Goal: Information Seeking & Learning: Learn about a topic

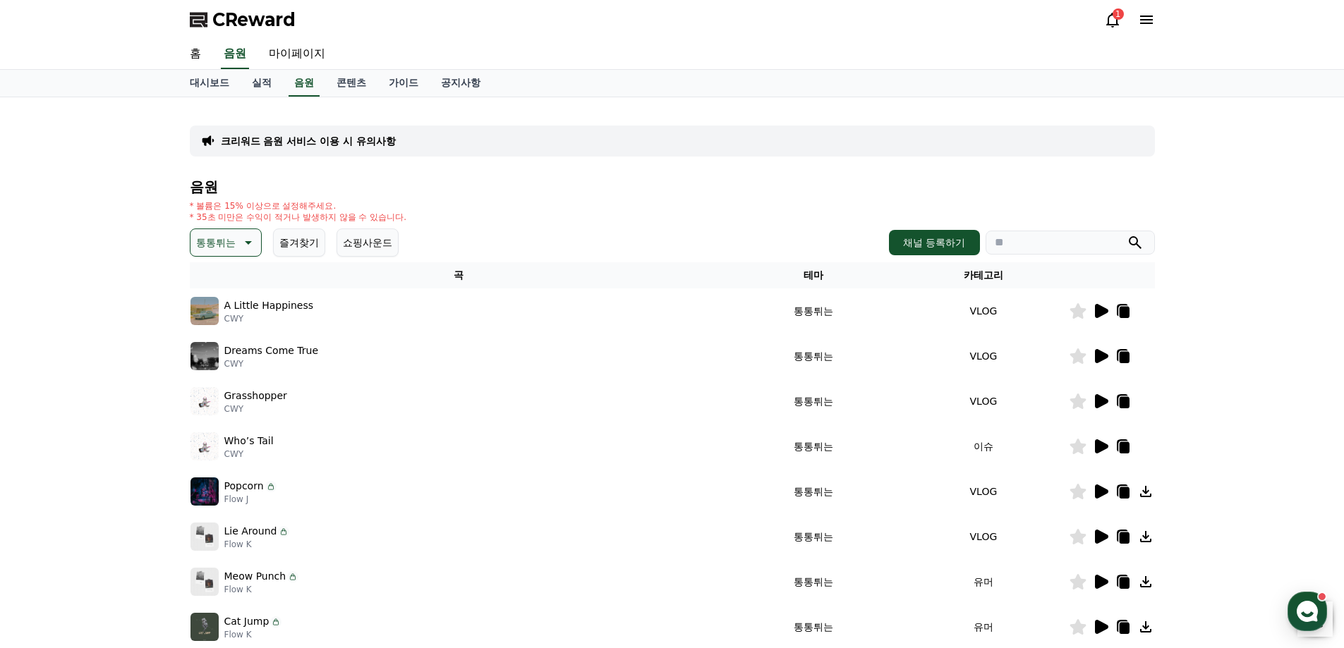
click at [1101, 305] on icon at bounding box center [1100, 311] width 17 height 17
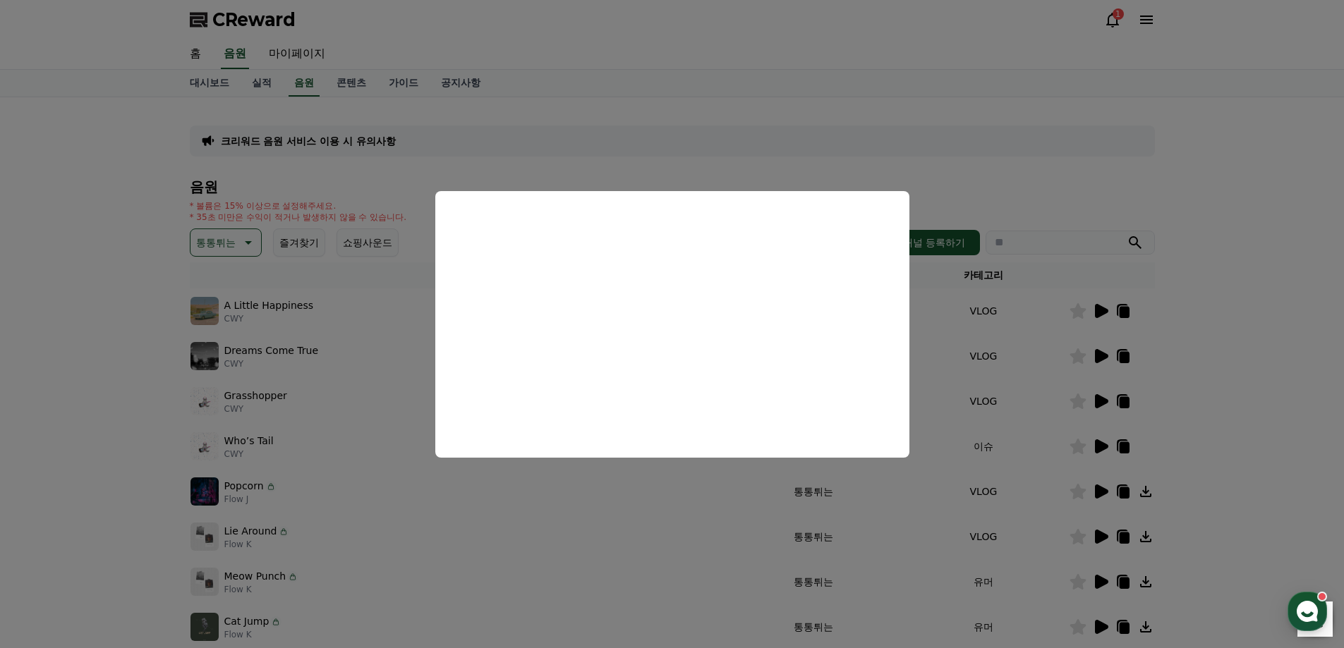
click at [968, 124] on button "close modal" at bounding box center [672, 324] width 1344 height 648
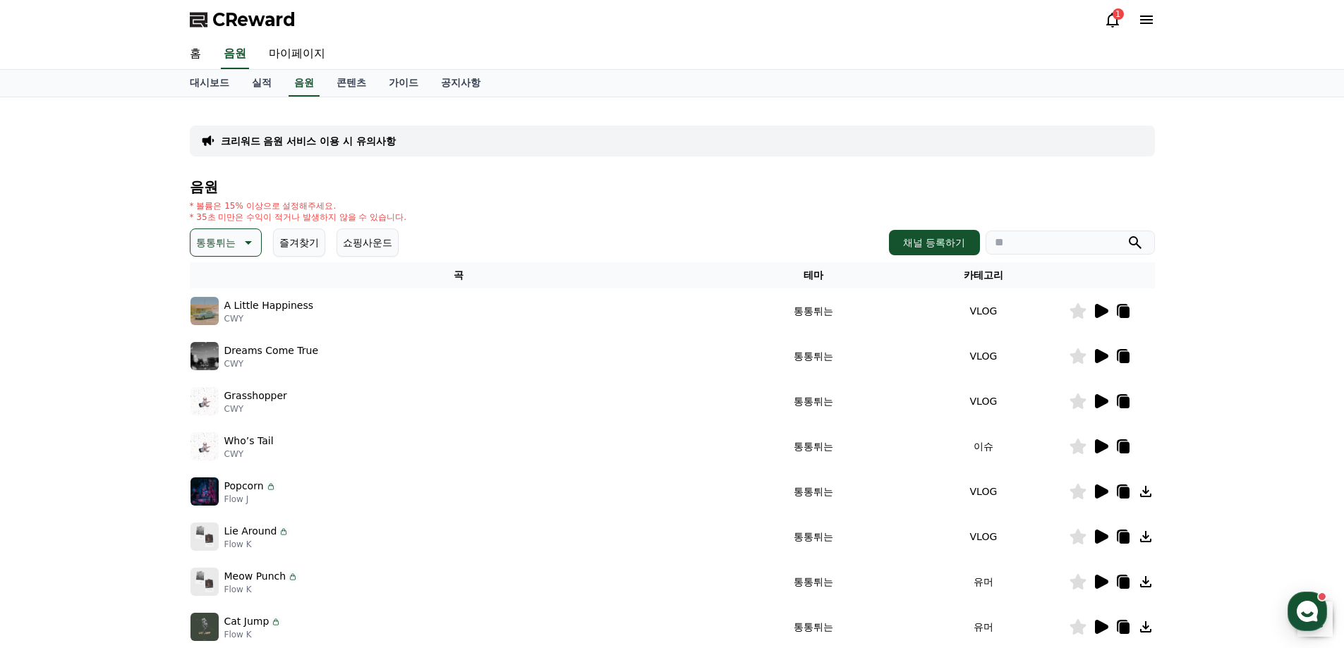
click at [1097, 358] on icon at bounding box center [1101, 356] width 13 height 14
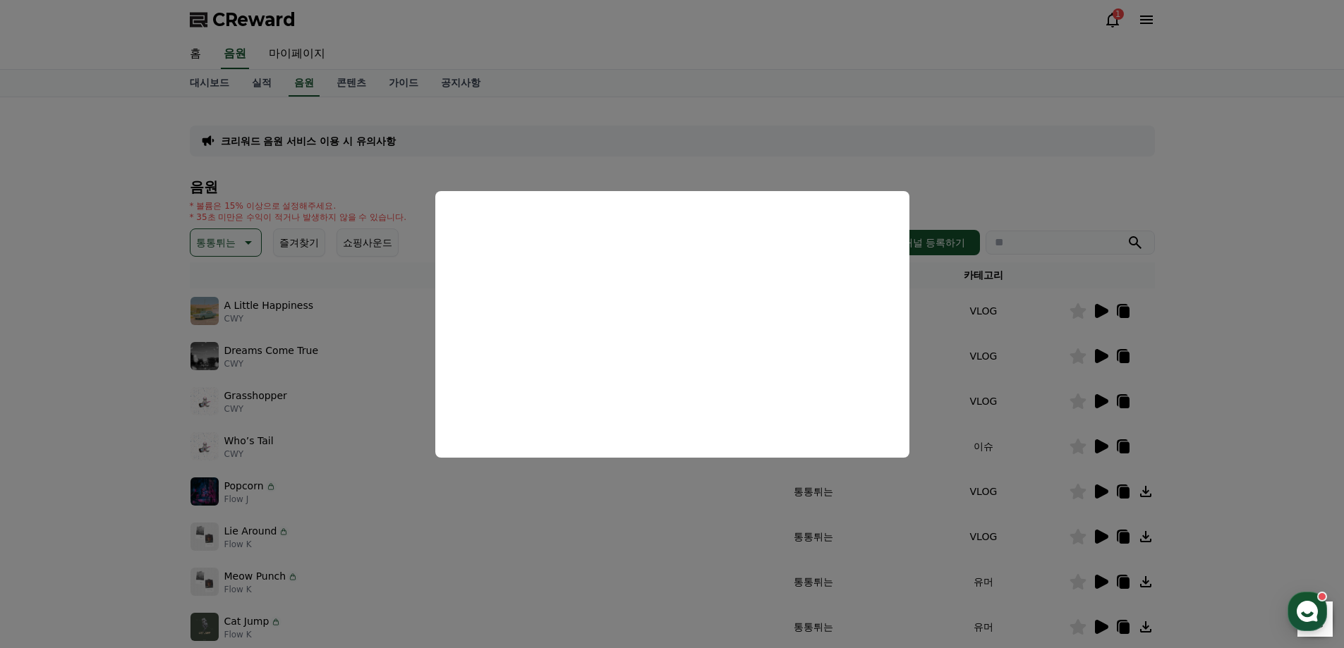
click at [853, 139] on button "close modal" at bounding box center [672, 324] width 1344 height 648
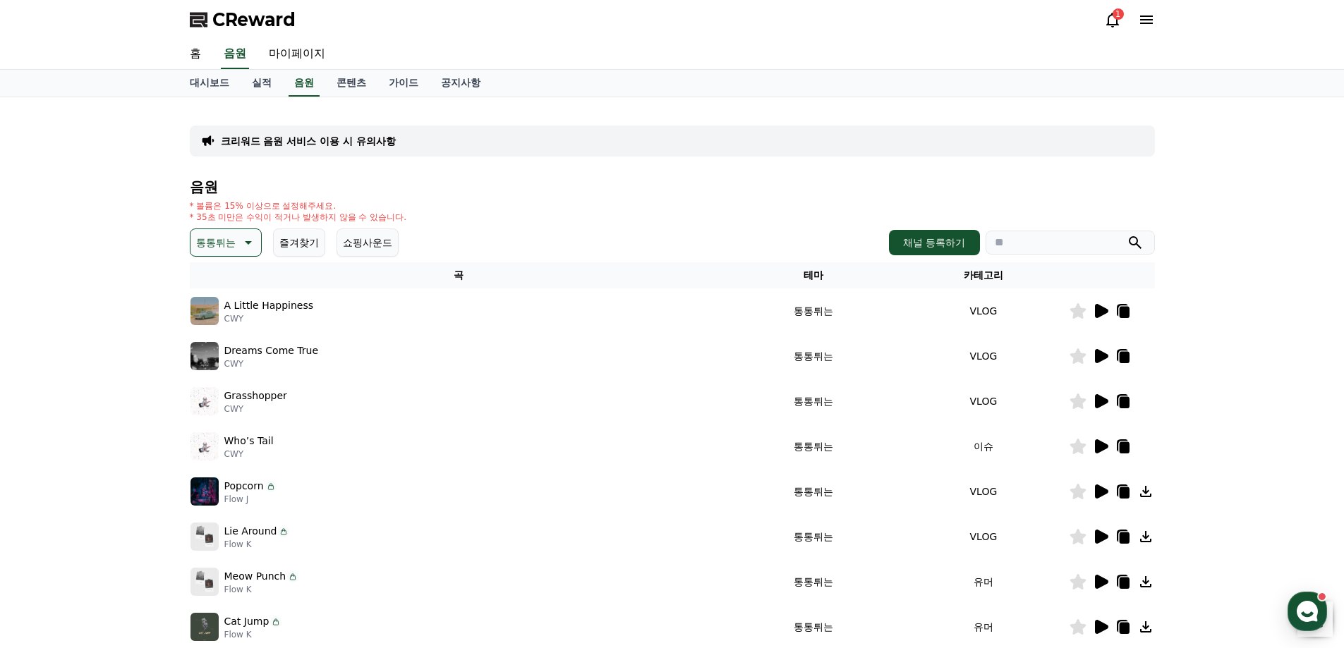
click at [1095, 538] on icon at bounding box center [1101, 537] width 13 height 14
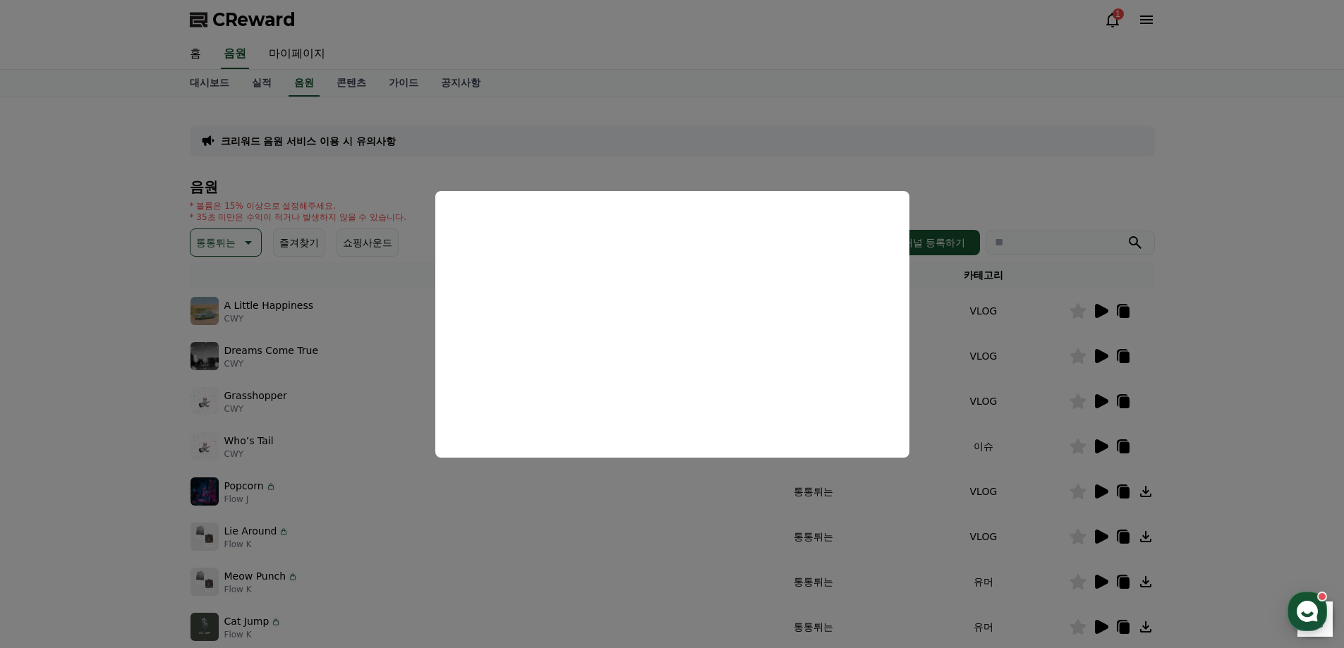
click at [1129, 533] on button "close modal" at bounding box center [672, 324] width 1344 height 648
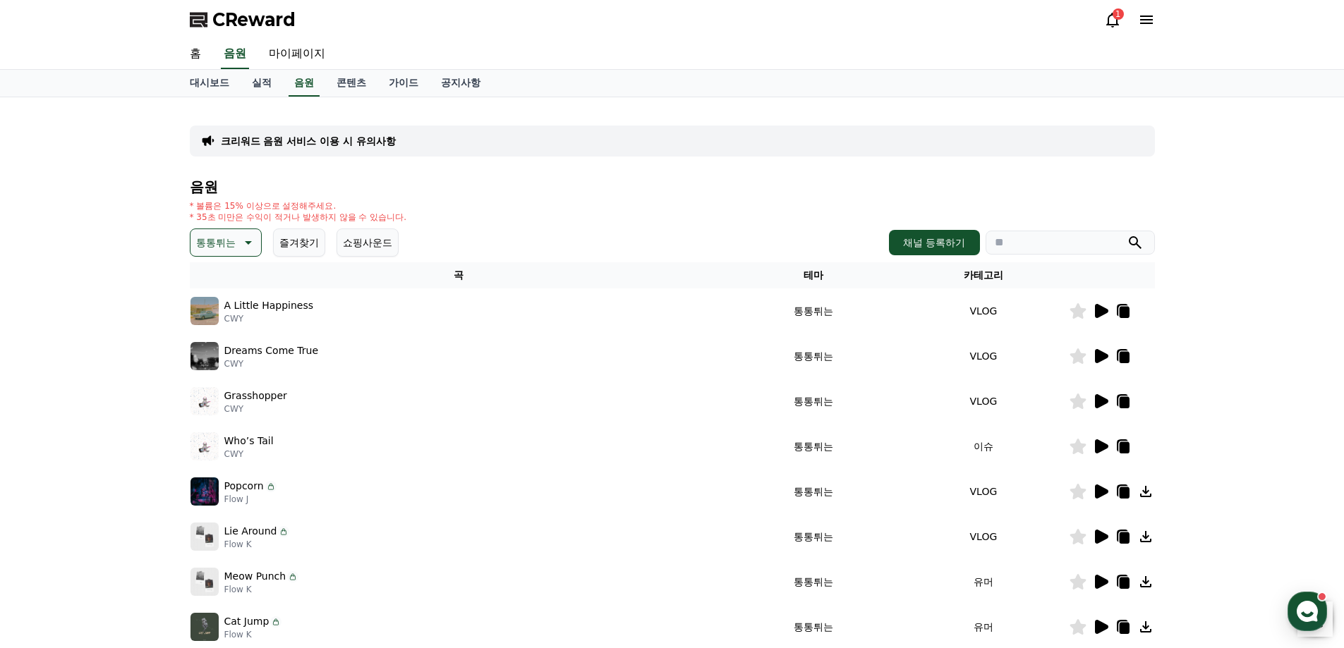
click at [1127, 537] on icon at bounding box center [1124, 538] width 10 height 11
click at [233, 253] on button "통통튀는" at bounding box center [226, 243] width 72 height 28
click at [231, 324] on button "드라마틱" at bounding box center [217, 327] width 51 height 31
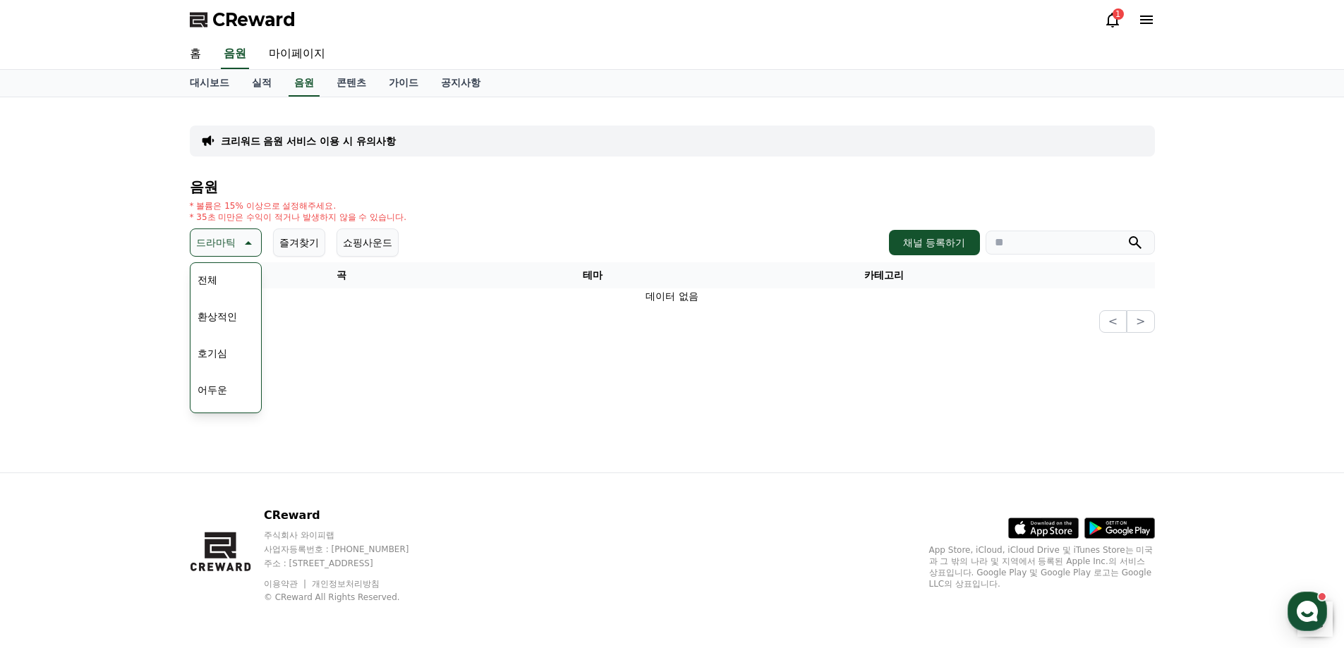
click at [221, 317] on button "환상적인" at bounding box center [217, 316] width 51 height 31
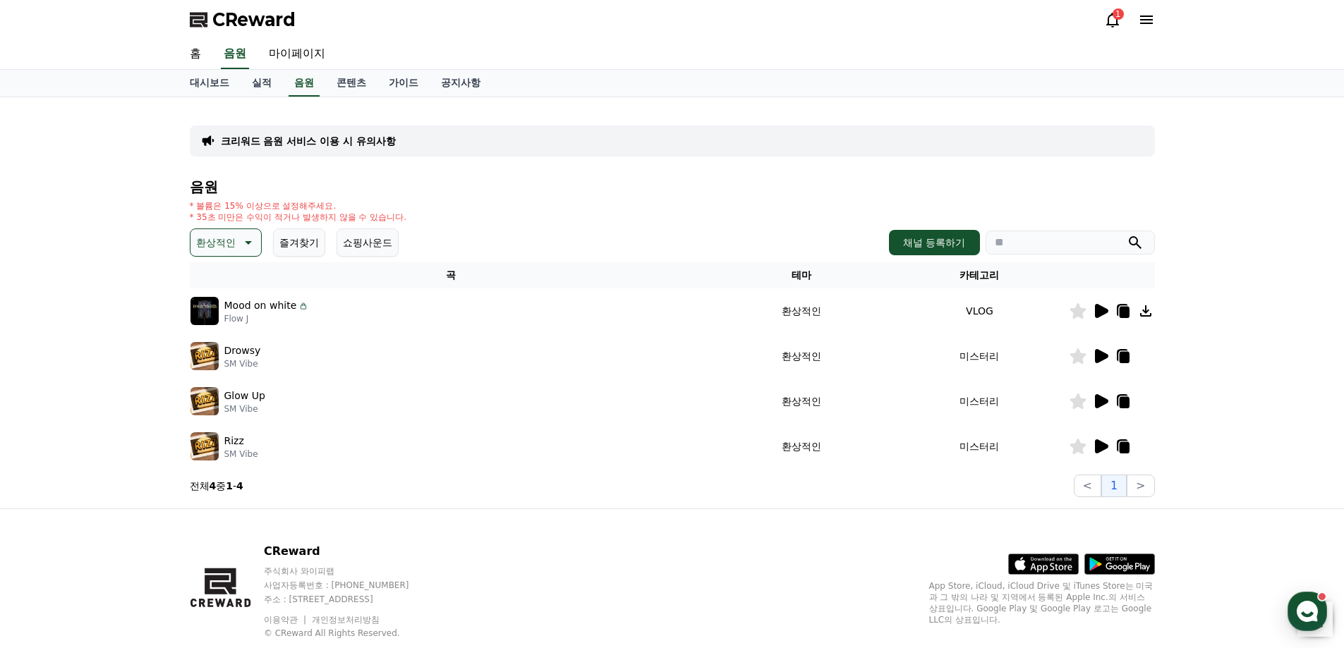
click at [203, 238] on p "환상적인" at bounding box center [215, 243] width 39 height 20
click at [203, 389] on button "반전" at bounding box center [207, 395] width 31 height 31
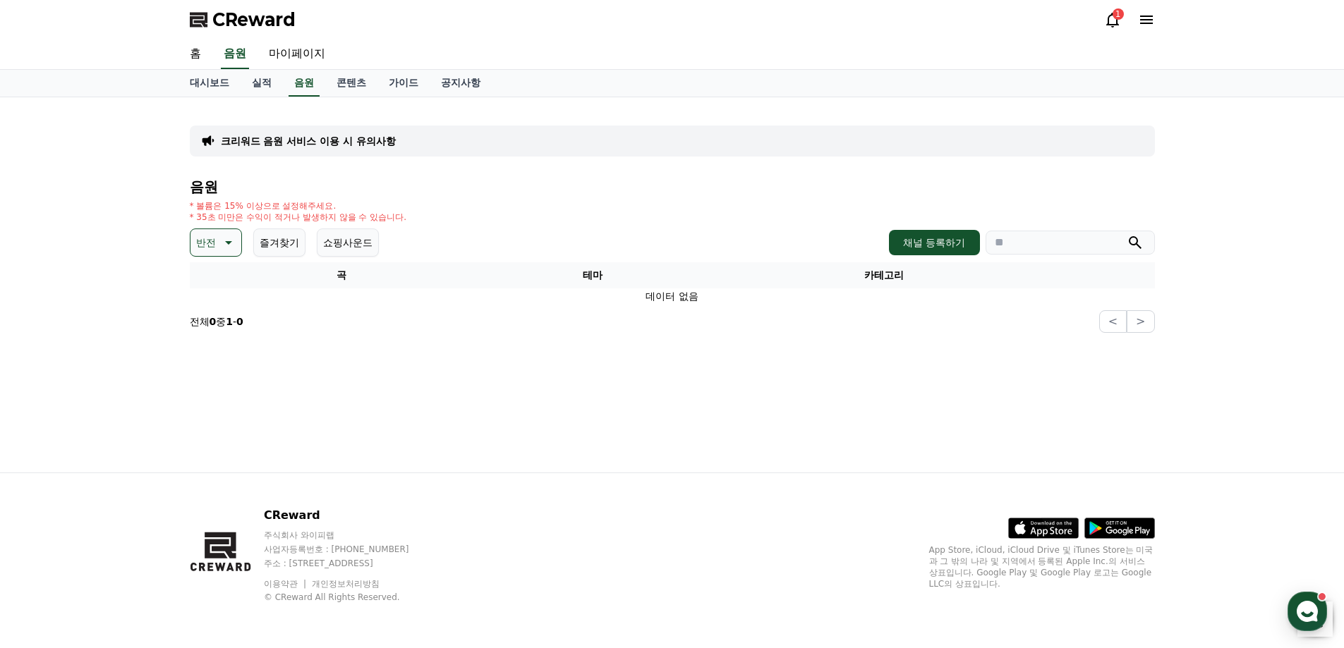
click at [225, 238] on icon at bounding box center [227, 242] width 17 height 17
click at [224, 317] on button "어두운" at bounding box center [212, 319] width 41 height 31
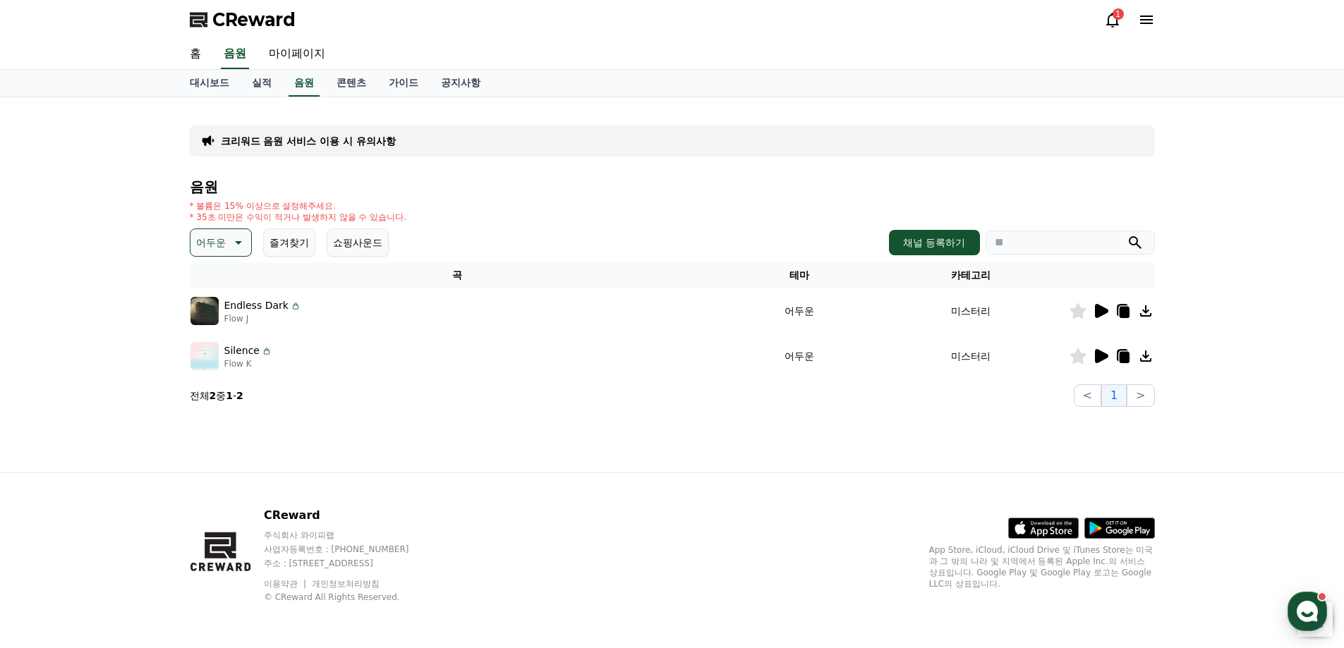
click at [1095, 317] on icon at bounding box center [1101, 311] width 13 height 14
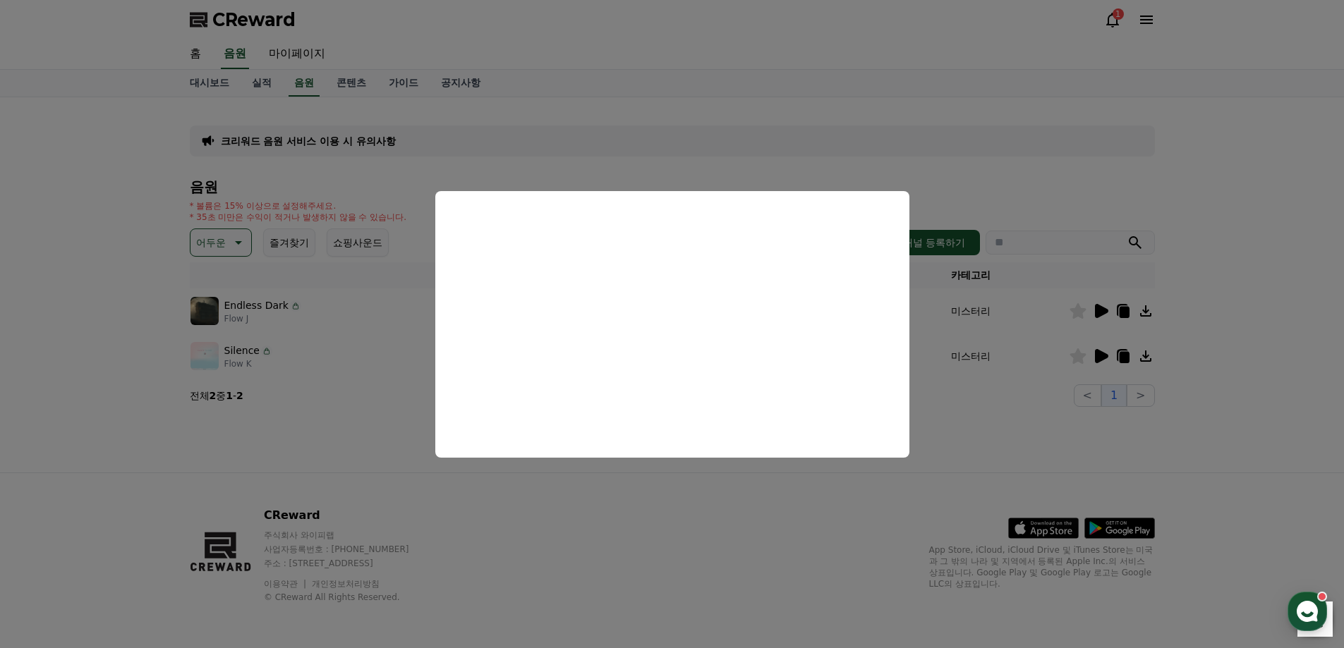
click at [1131, 311] on button "close modal" at bounding box center [672, 324] width 1344 height 648
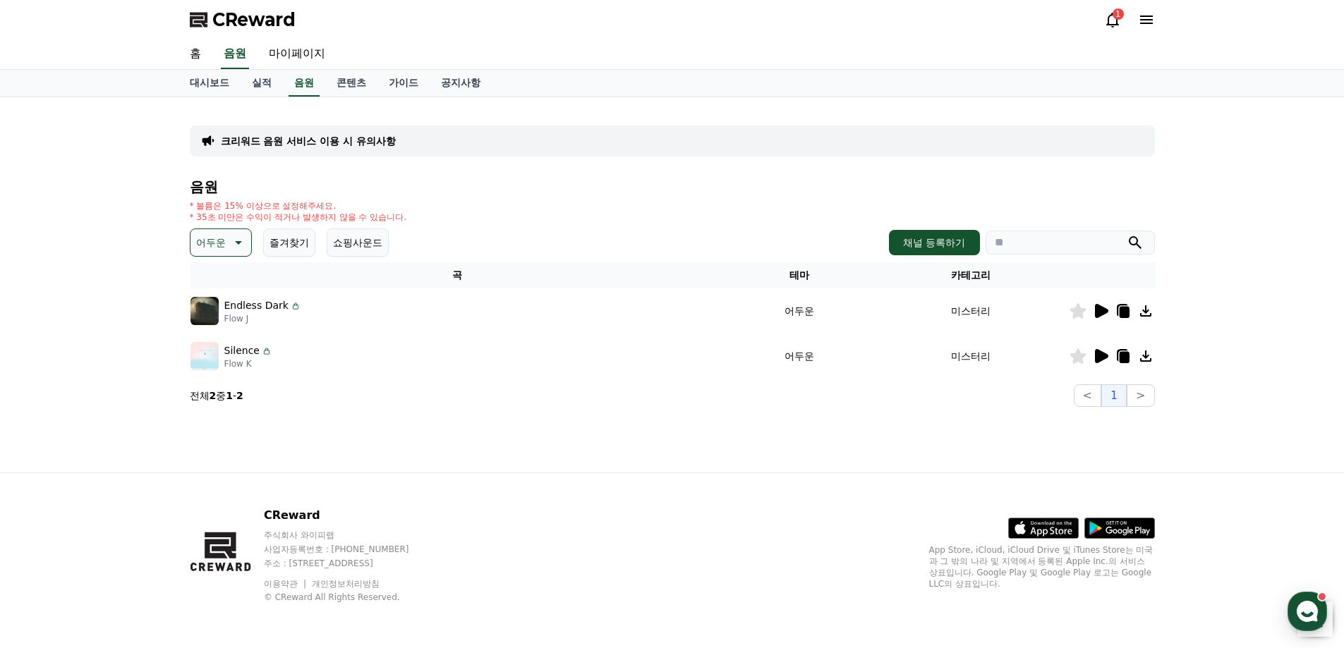
click at [1124, 310] on icon at bounding box center [1124, 312] width 10 height 11
click at [200, 247] on p "어두운" at bounding box center [211, 243] width 30 height 20
click at [230, 355] on button "웅장한" at bounding box center [212, 361] width 41 height 31
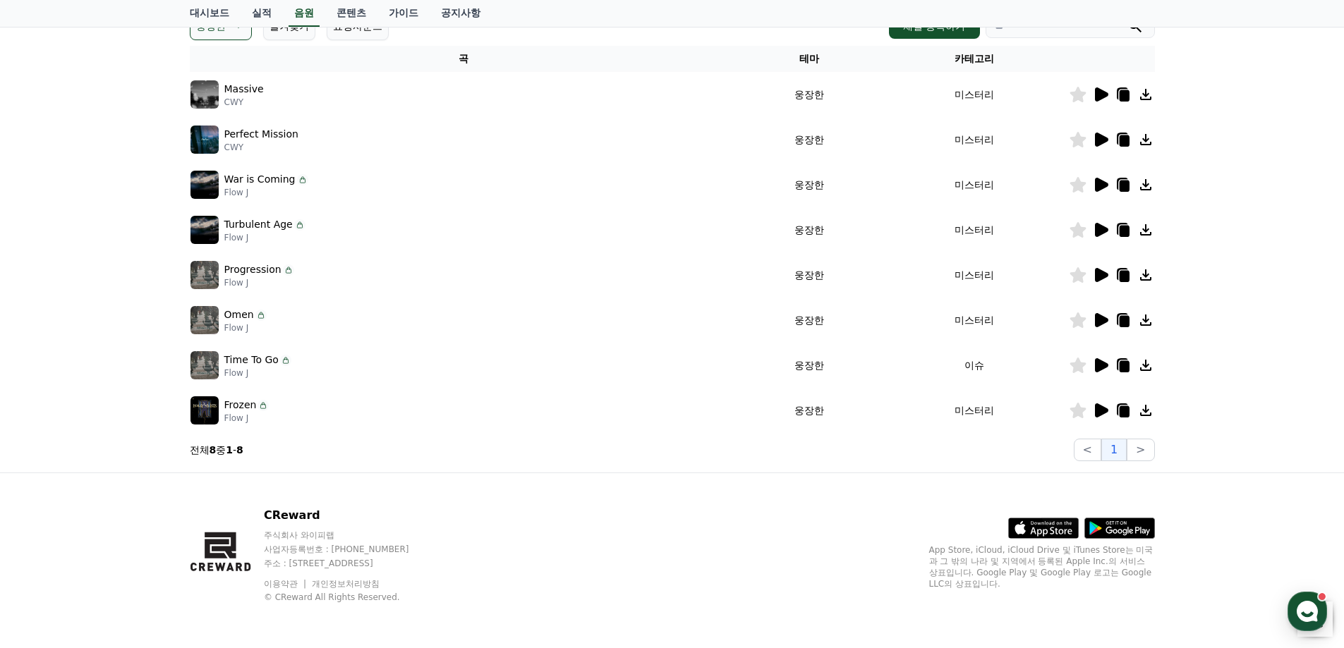
click at [1095, 281] on icon at bounding box center [1101, 275] width 13 height 14
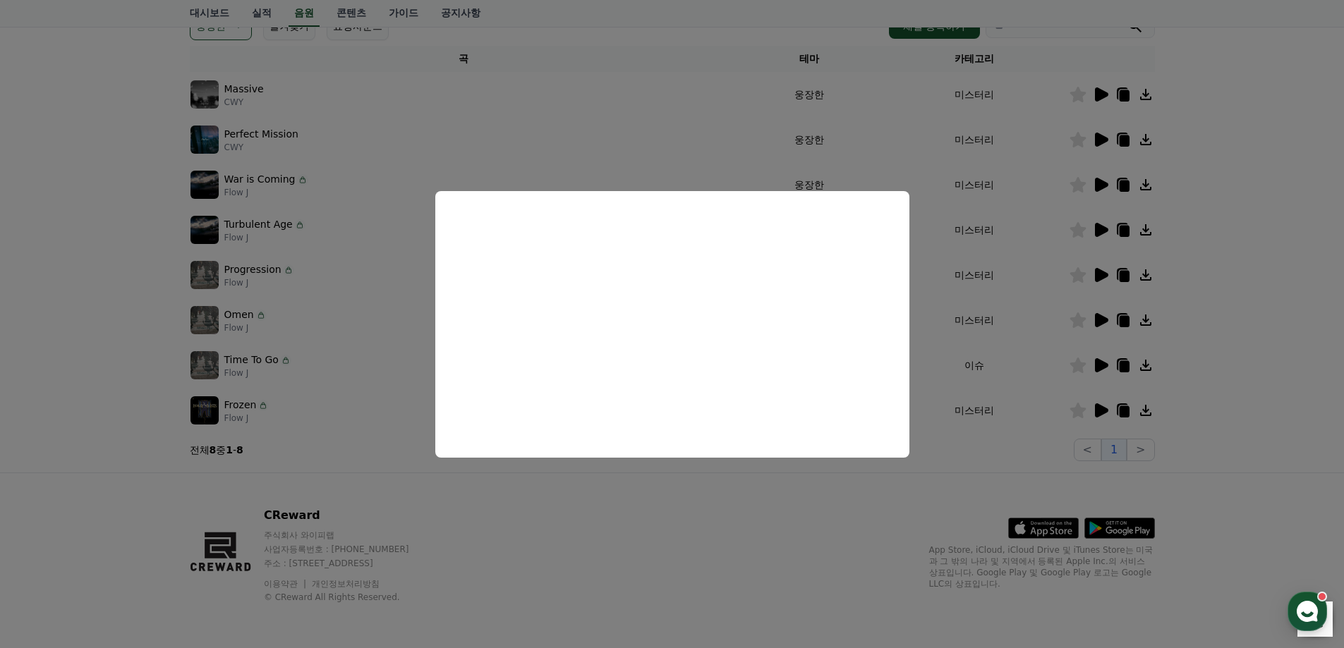
click at [693, 545] on button "close modal" at bounding box center [672, 324] width 1344 height 648
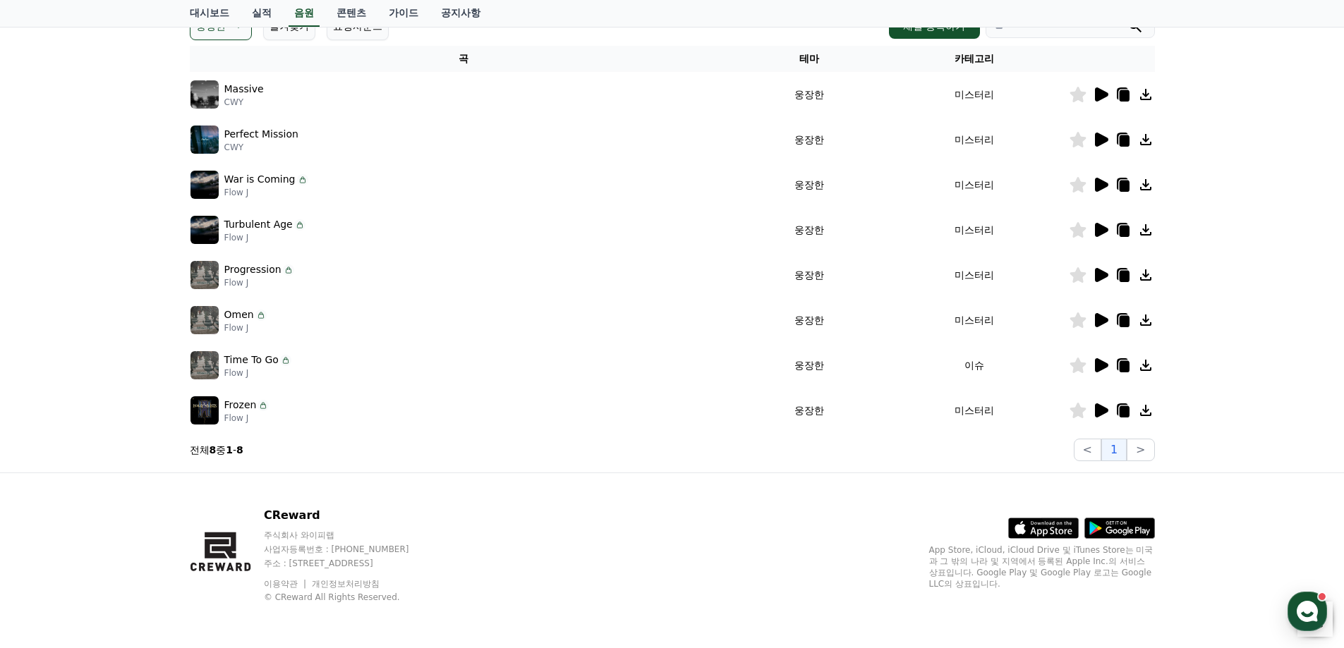
click at [1096, 226] on icon at bounding box center [1101, 230] width 13 height 14
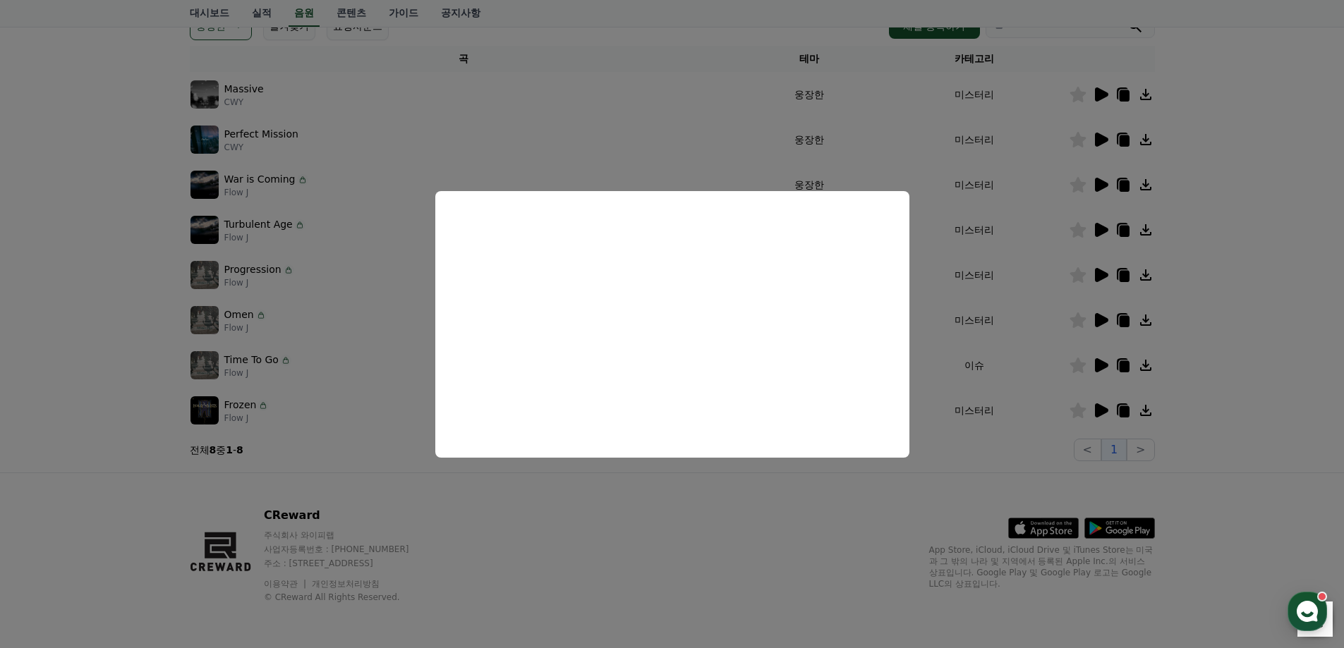
click at [629, 571] on button "close modal" at bounding box center [672, 324] width 1344 height 648
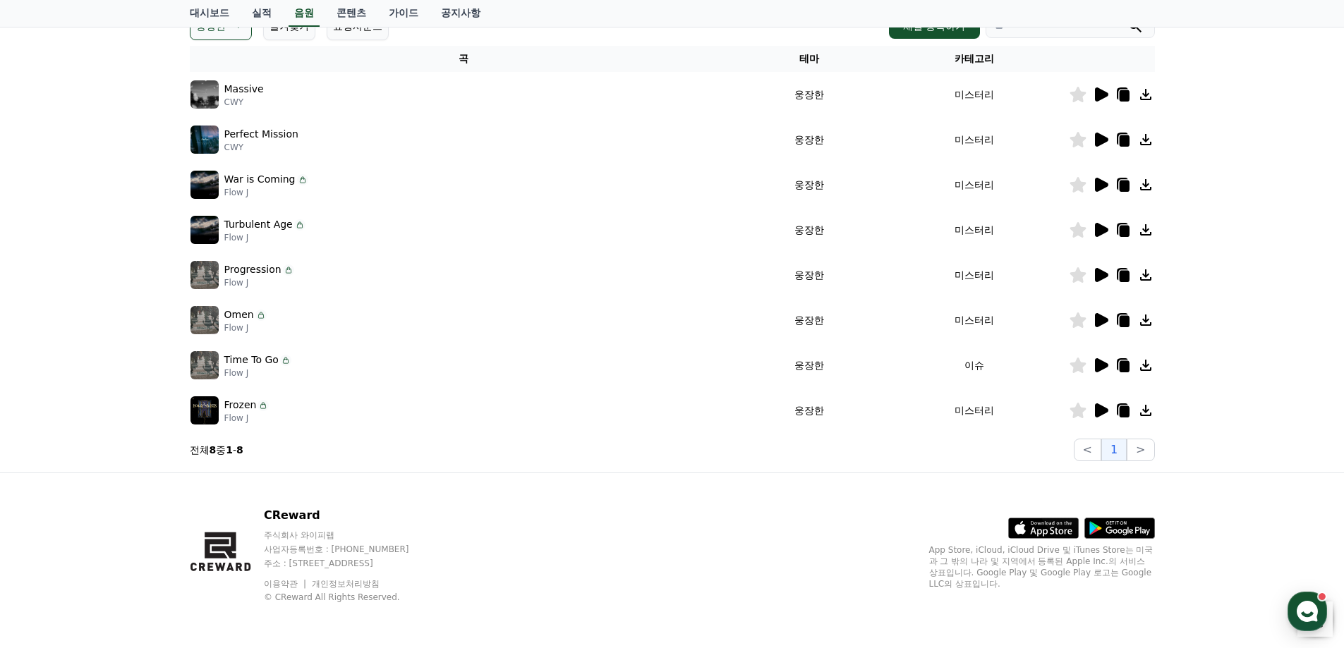
click at [1133, 230] on div at bounding box center [1111, 229] width 85 height 17
click at [1126, 230] on icon at bounding box center [1124, 231] width 10 height 11
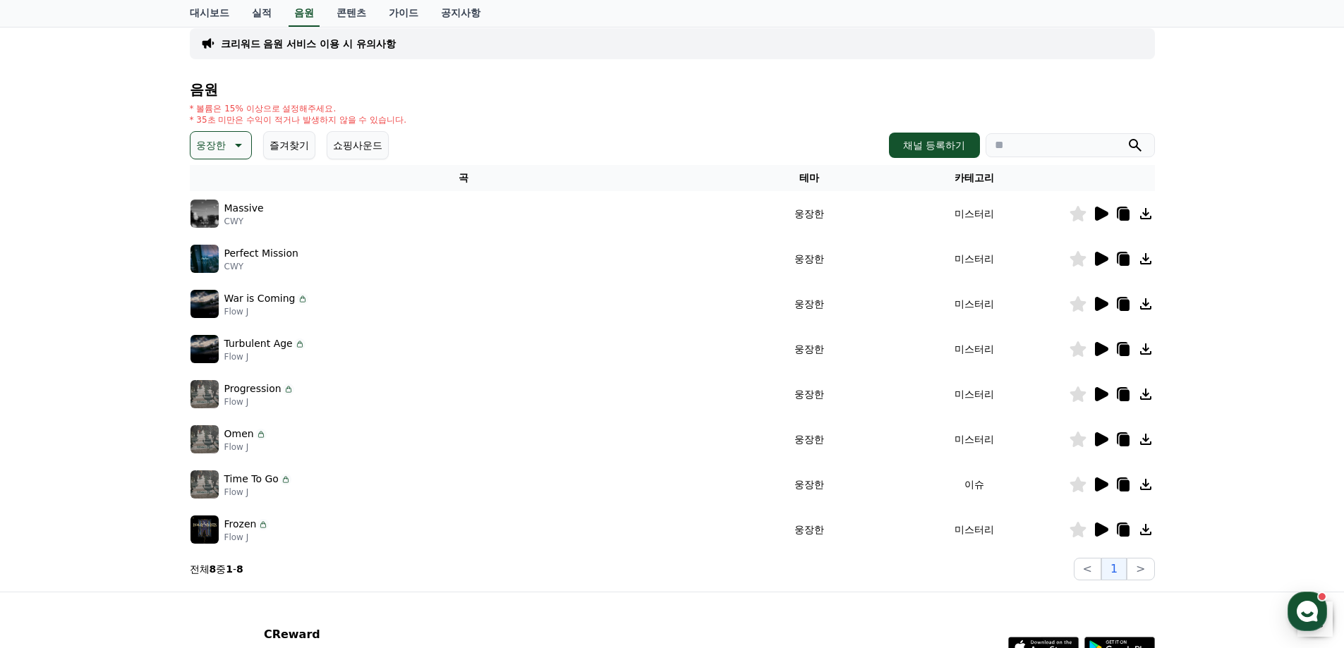
scroll to position [5, 0]
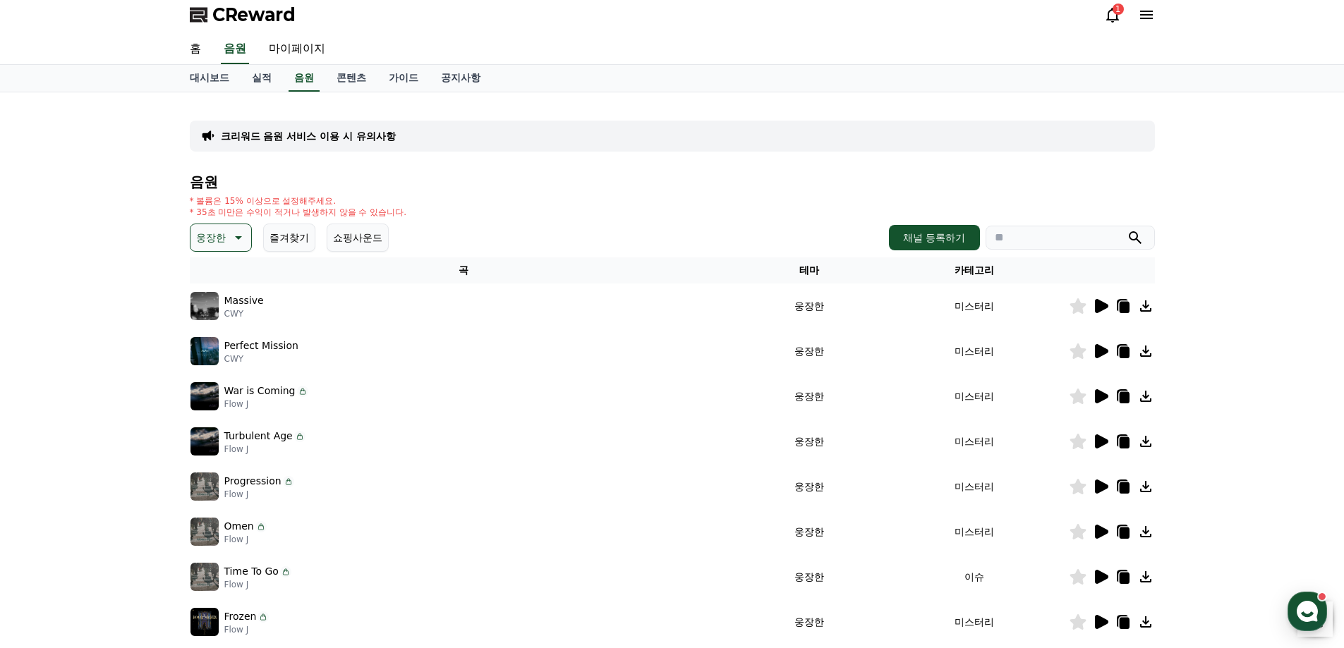
click at [208, 245] on p "웅장한" at bounding box center [211, 238] width 30 height 20
click at [442, 329] on td "Perfect Mission CWY" at bounding box center [464, 351] width 548 height 45
click at [570, 225] on div "웅장한 테마 전체 환상적인 호기심 어두운 밝은 통통튀는 신나는 반전 웅장한 드라마틱 즐거움 분위기있는 EDM 그루브 슬픈 잔잔한 귀여운 감동적…" at bounding box center [672, 238] width 965 height 28
click at [1095, 348] on icon at bounding box center [1101, 351] width 13 height 14
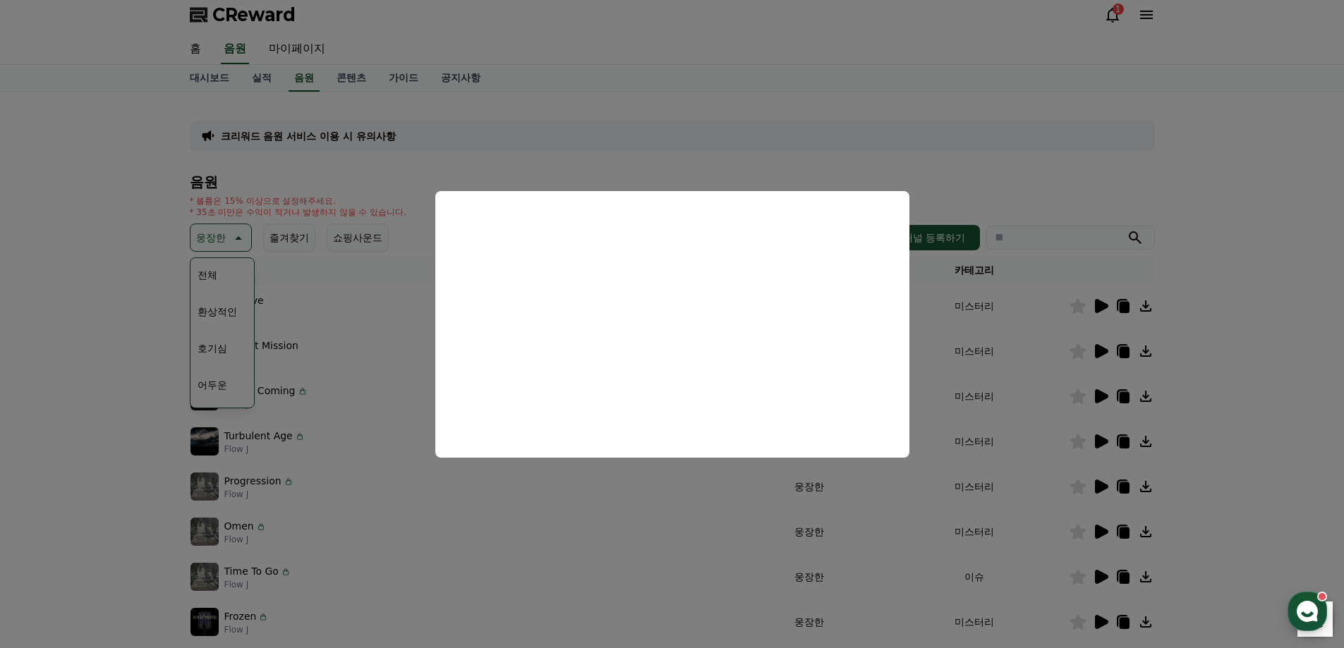
click at [1132, 152] on button "close modal" at bounding box center [672, 324] width 1344 height 648
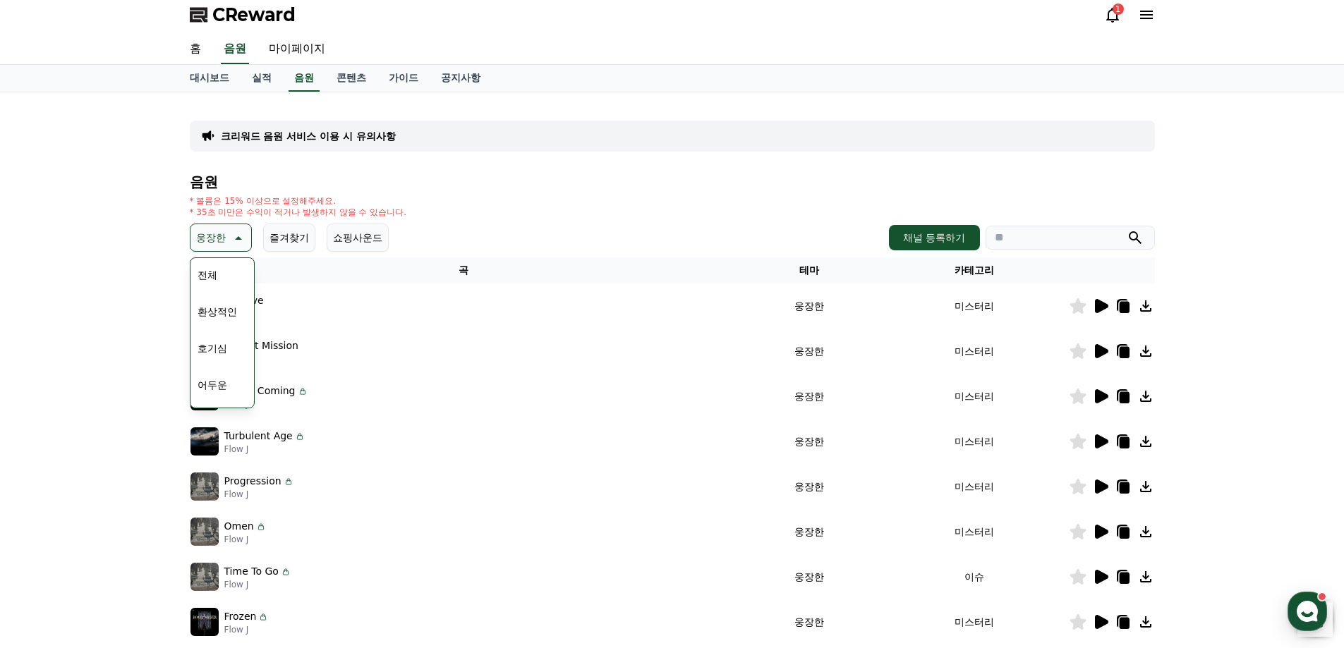
click at [1102, 537] on icon at bounding box center [1100, 531] width 17 height 17
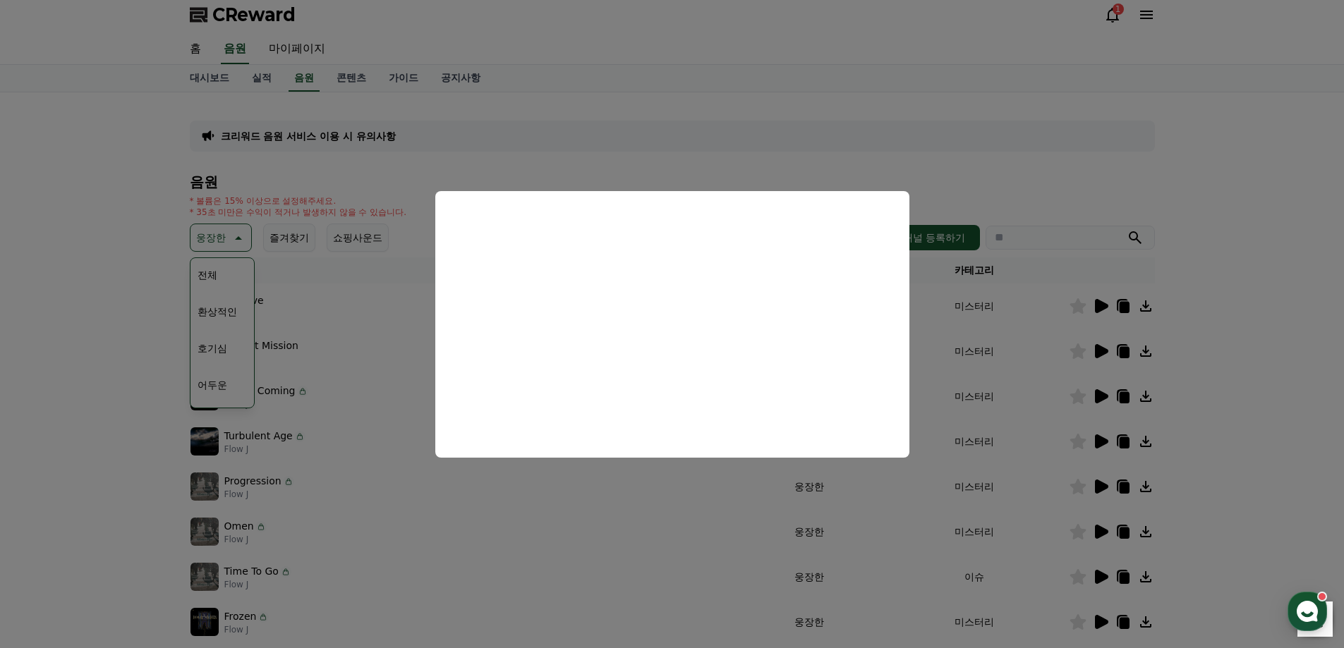
click at [1126, 524] on button "close modal" at bounding box center [672, 324] width 1344 height 648
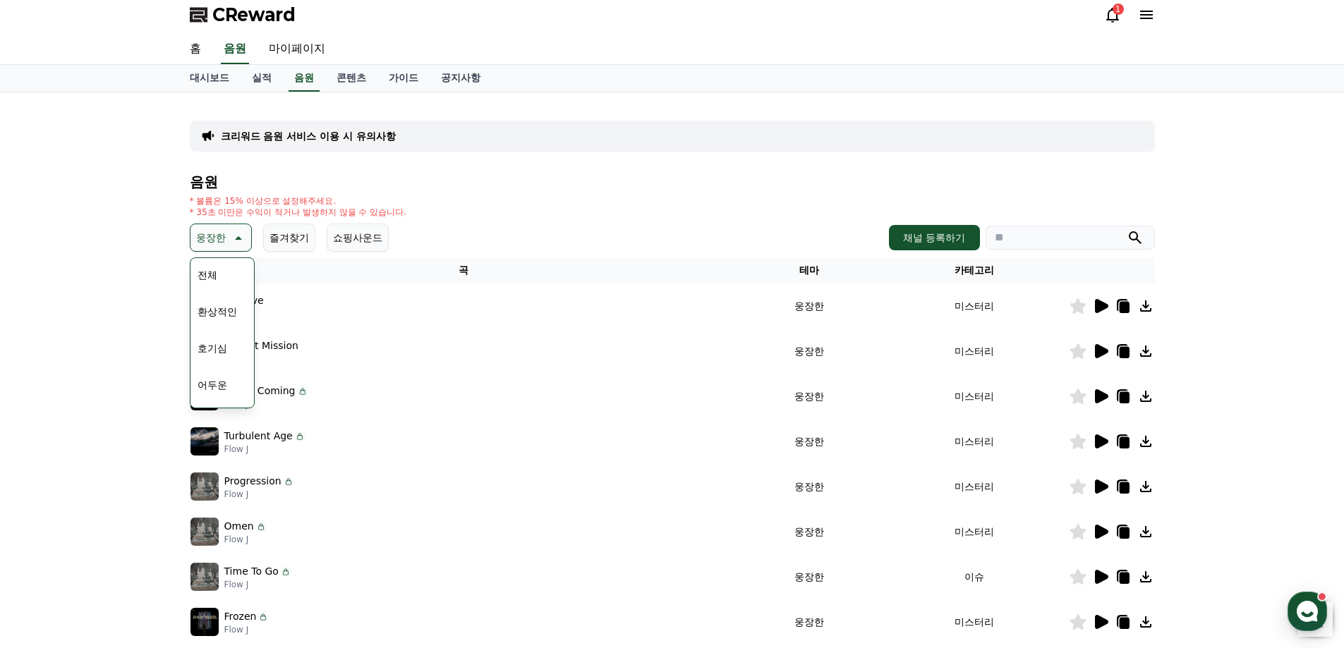
click at [1127, 525] on icon at bounding box center [1122, 531] width 17 height 17
click at [264, 73] on link "실적" at bounding box center [262, 78] width 42 height 27
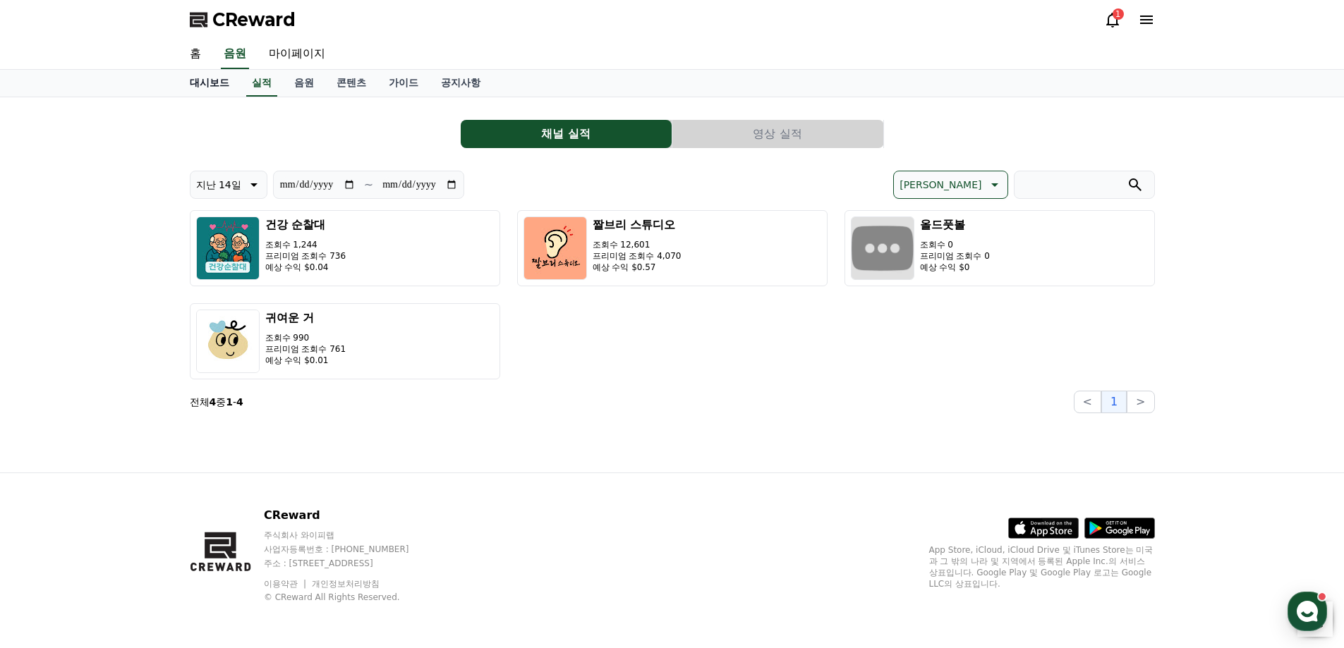
click at [219, 86] on link "대시보드" at bounding box center [209, 83] width 62 height 27
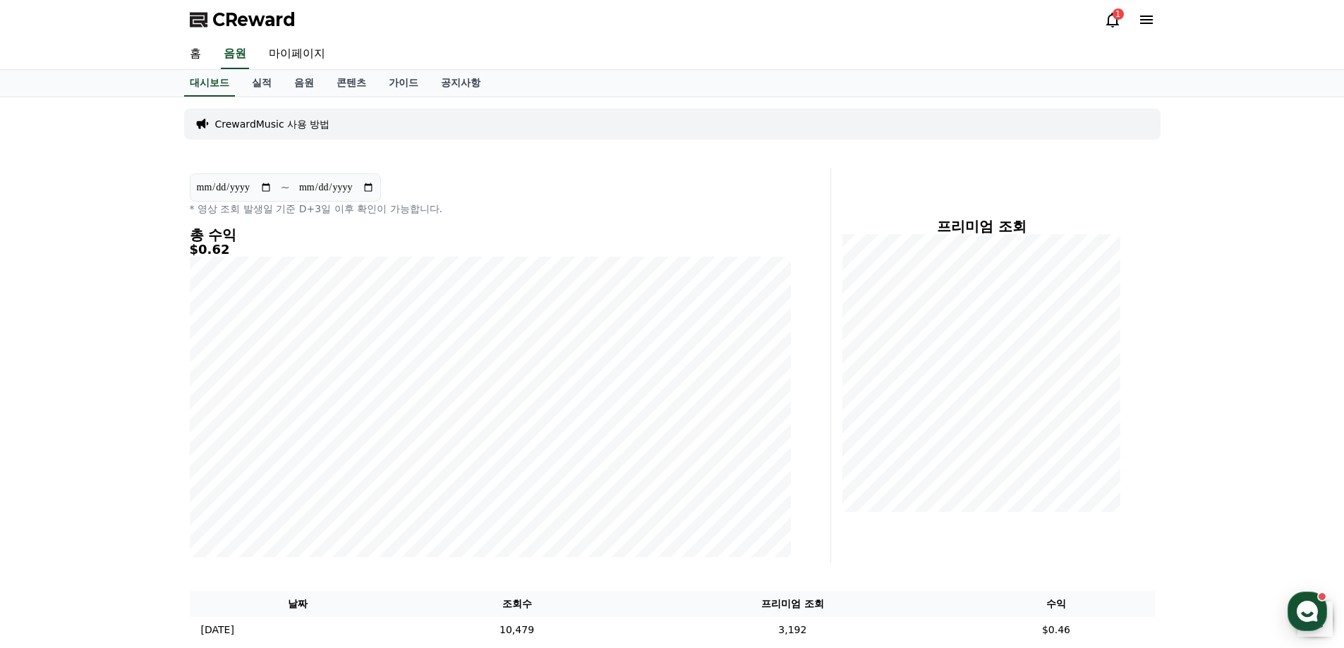
scroll to position [353, 0]
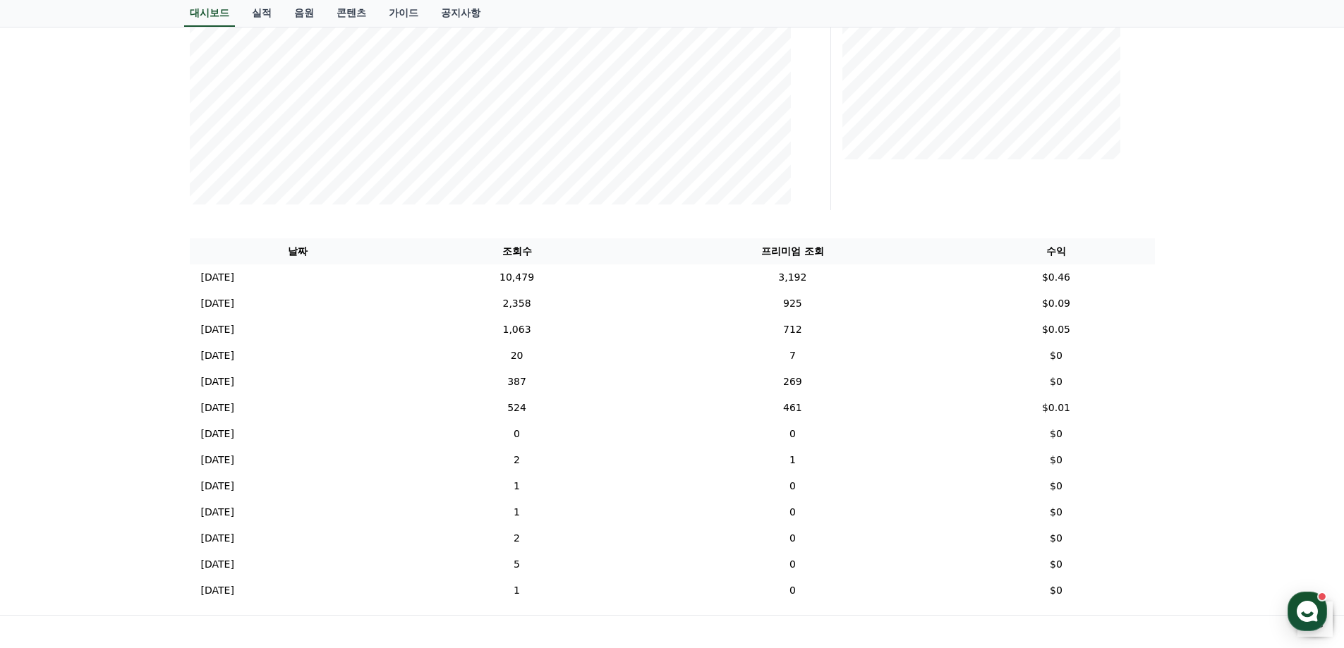
click at [584, 257] on th "조회수" at bounding box center [516, 251] width 221 height 26
click at [552, 274] on td "10,479" at bounding box center [516, 277] width 221 height 26
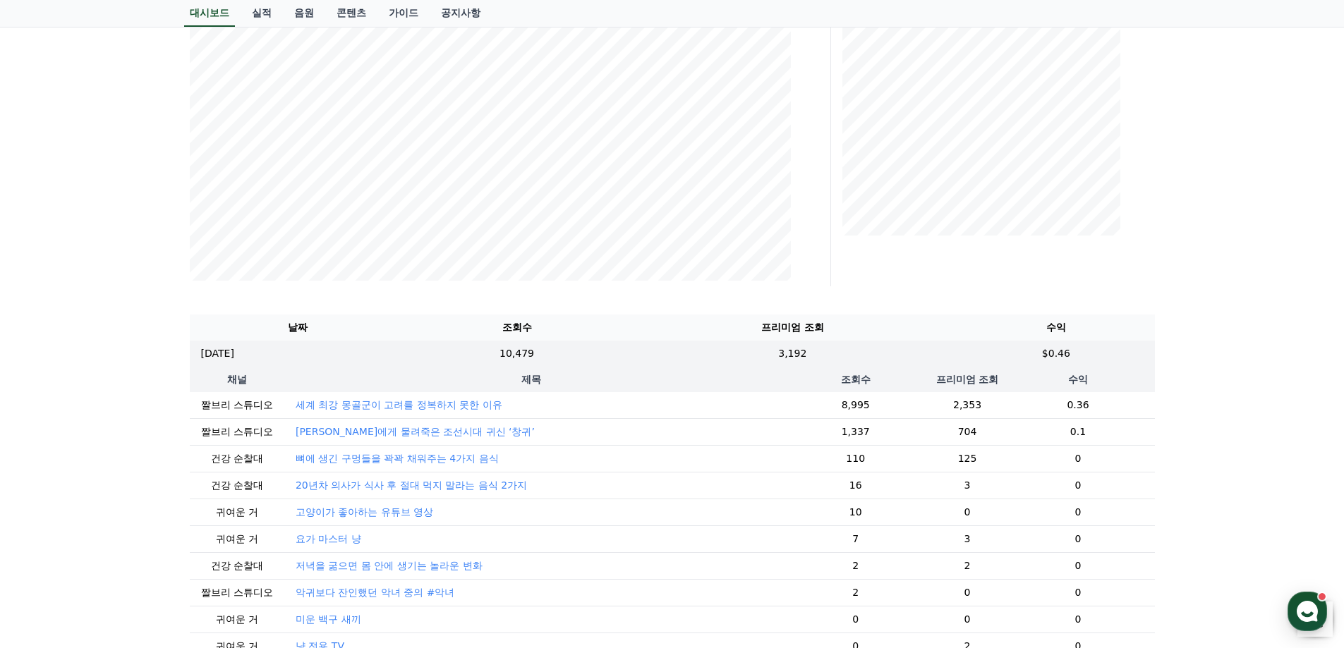
scroll to position [71, 0]
